Goal: Transaction & Acquisition: Obtain resource

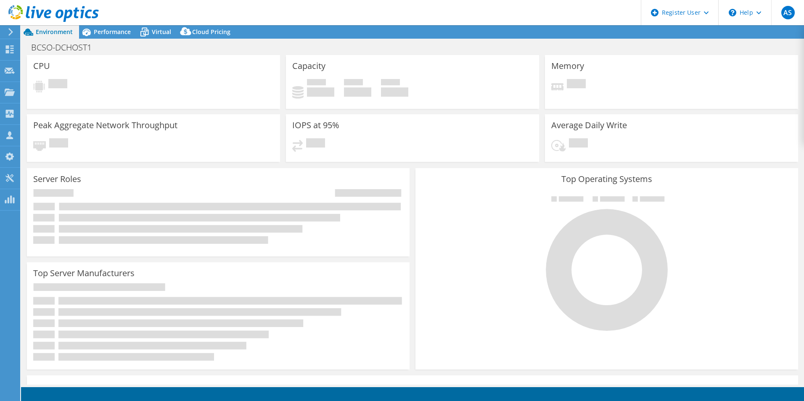
select select "USEast"
select select "USD"
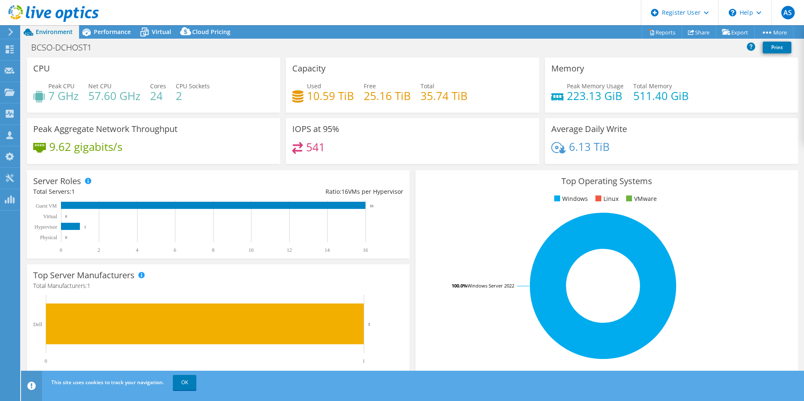
click at [92, 12] on icon at bounding box center [53, 13] width 90 height 17
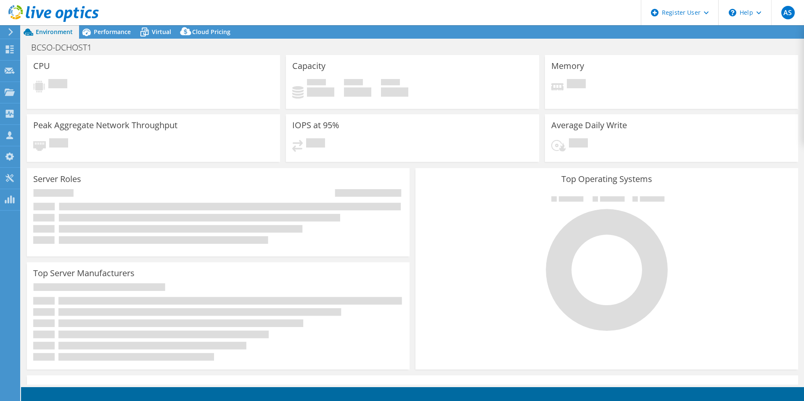
select select "USEast"
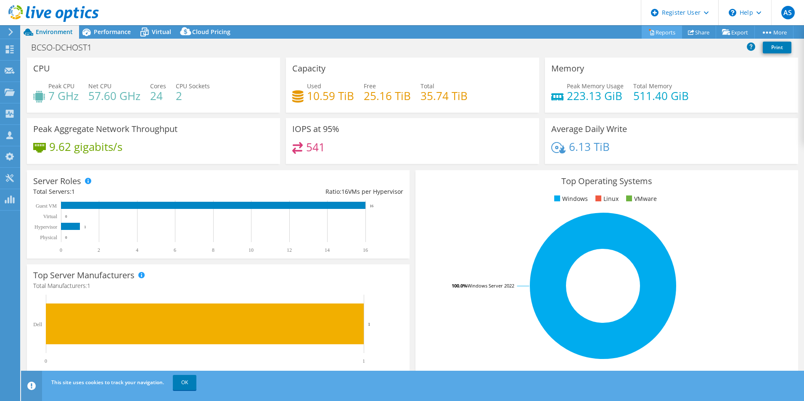
click at [666, 29] on link "Reports" at bounding box center [662, 32] width 40 height 13
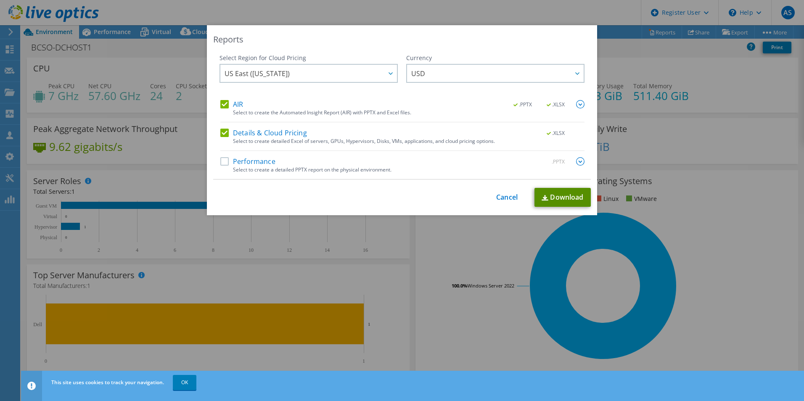
click at [557, 200] on link "Download" at bounding box center [563, 197] width 56 height 19
click at [279, 263] on div "Reports Select Region for Cloud Pricing Asia Pacific ([GEOGRAPHIC_DATA]) [GEOGR…" at bounding box center [402, 200] width 804 height 351
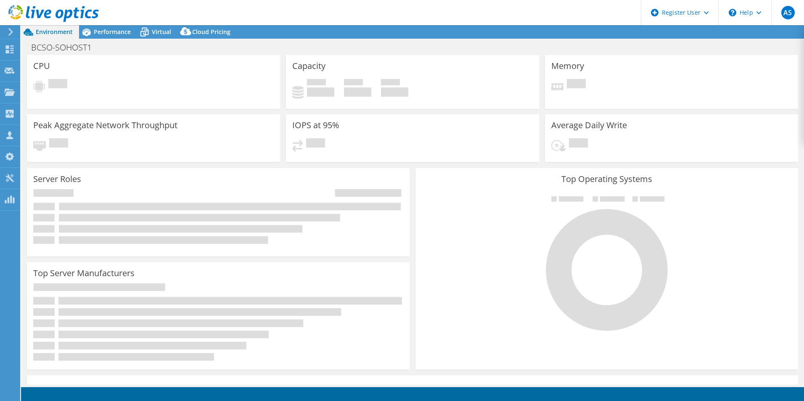
select select "USD"
select select "USEast"
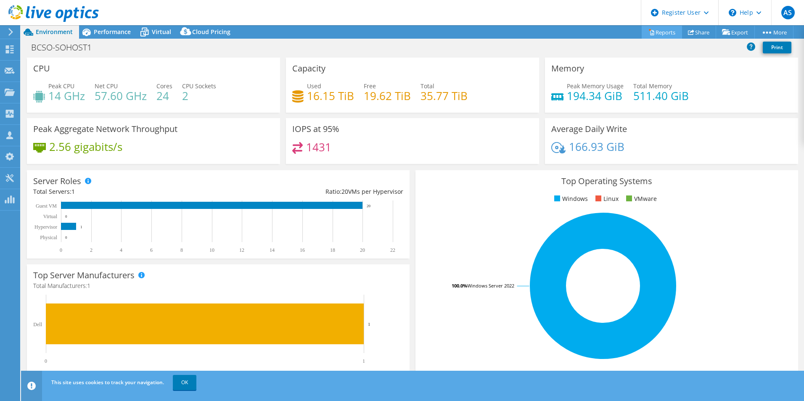
click at [671, 34] on link "Reports" at bounding box center [662, 32] width 40 height 13
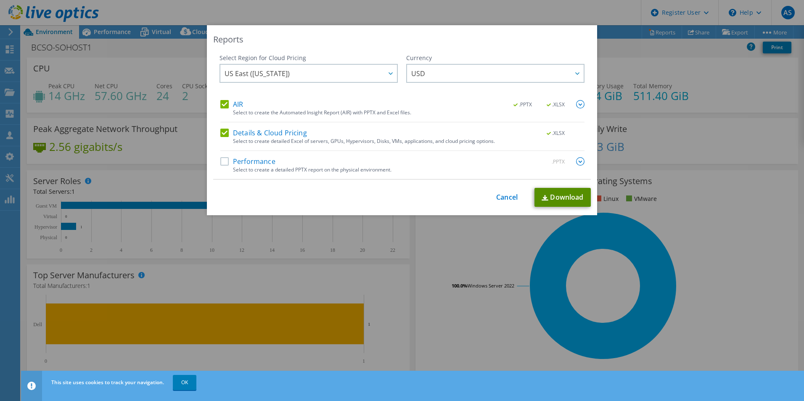
click at [558, 196] on link "Download" at bounding box center [563, 197] width 56 height 19
click at [577, 195] on link "Download" at bounding box center [563, 197] width 56 height 19
click at [506, 198] on link "Cancel" at bounding box center [506, 198] width 21 height 8
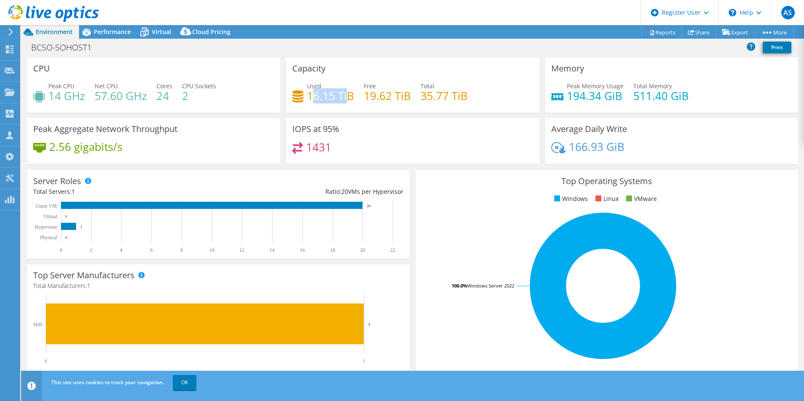
drag, startPoint x: 308, startPoint y: 95, endPoint x: 345, endPoint y: 96, distance: 37.0
click at [345, 96] on h4 "16.15 TiB" at bounding box center [330, 95] width 47 height 9
drag, startPoint x: 349, startPoint y: 97, endPoint x: 308, endPoint y: 96, distance: 40.4
click at [308, 96] on h4 "16.15 TiB" at bounding box center [330, 95] width 47 height 9
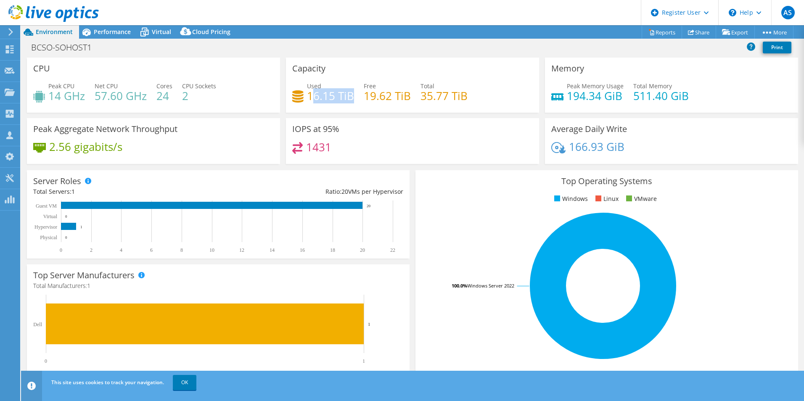
click at [308, 96] on h4 "16.15 TiB" at bounding box center [330, 95] width 47 height 9
click at [309, 91] on h4 "16.15 TiB" at bounding box center [330, 95] width 47 height 9
click at [307, 91] on h4 "16.15 TiB" at bounding box center [330, 95] width 47 height 9
